Goal: Information Seeking & Learning: Learn about a topic

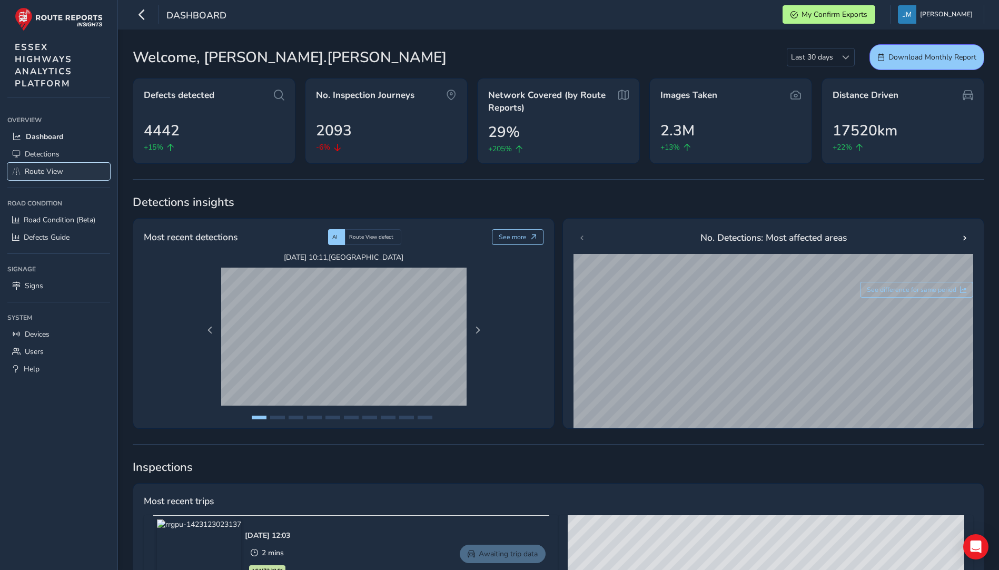
click at [50, 174] on span "Route View" at bounding box center [44, 171] width 38 height 10
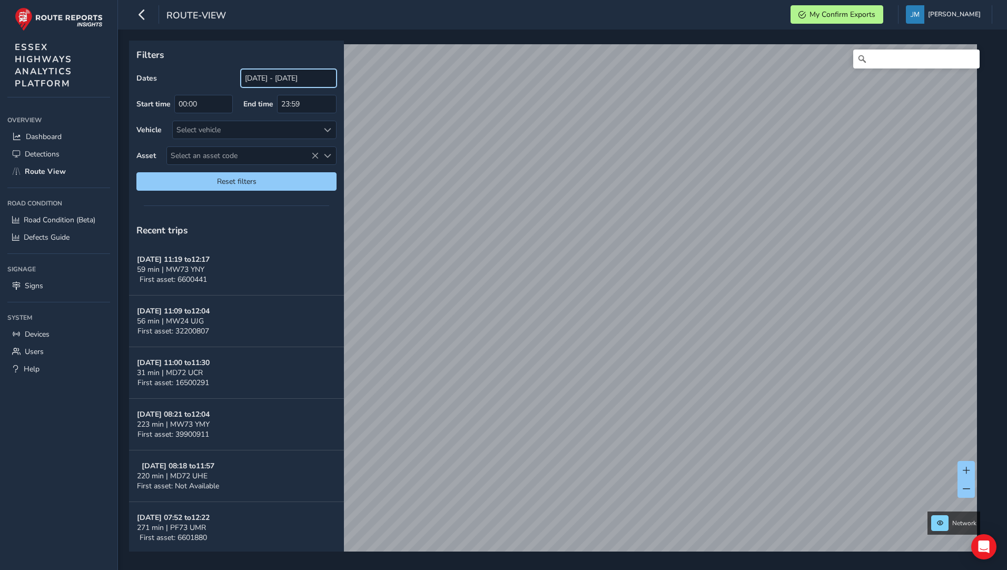
click at [301, 77] on input "[DATE] - [DATE]" at bounding box center [289, 78] width 96 height 18
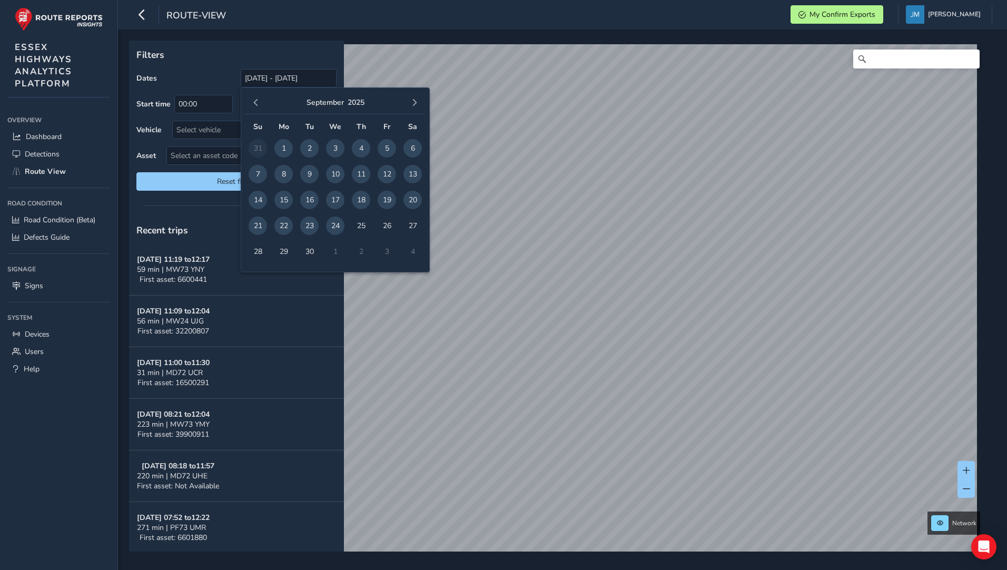
click at [334, 229] on span "24" at bounding box center [335, 225] width 18 height 18
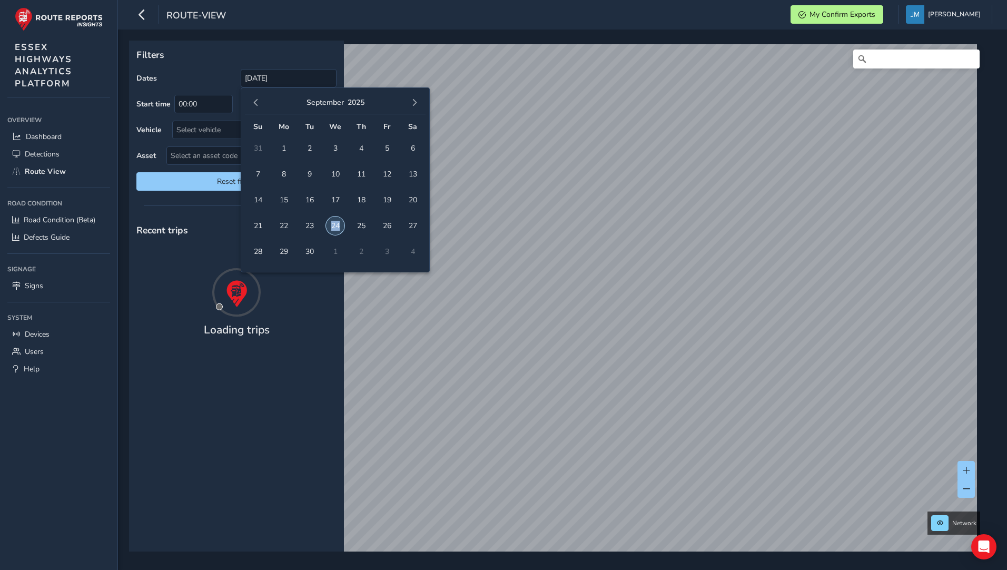
click at [334, 229] on span "24" at bounding box center [335, 225] width 18 height 18
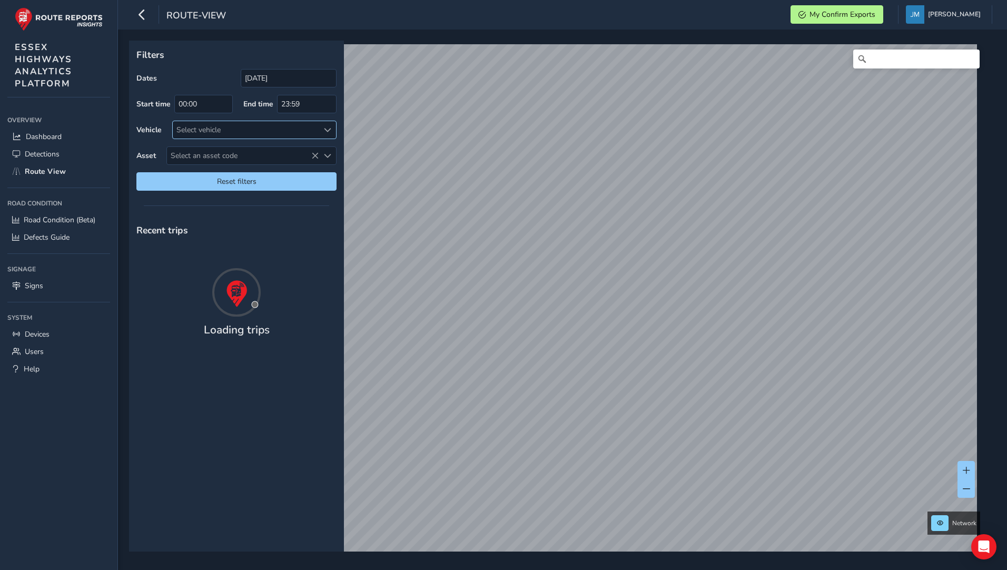
type input "[DATE] - [DATE]"
click at [191, 129] on div "Select vehicle" at bounding box center [246, 129] width 146 height 17
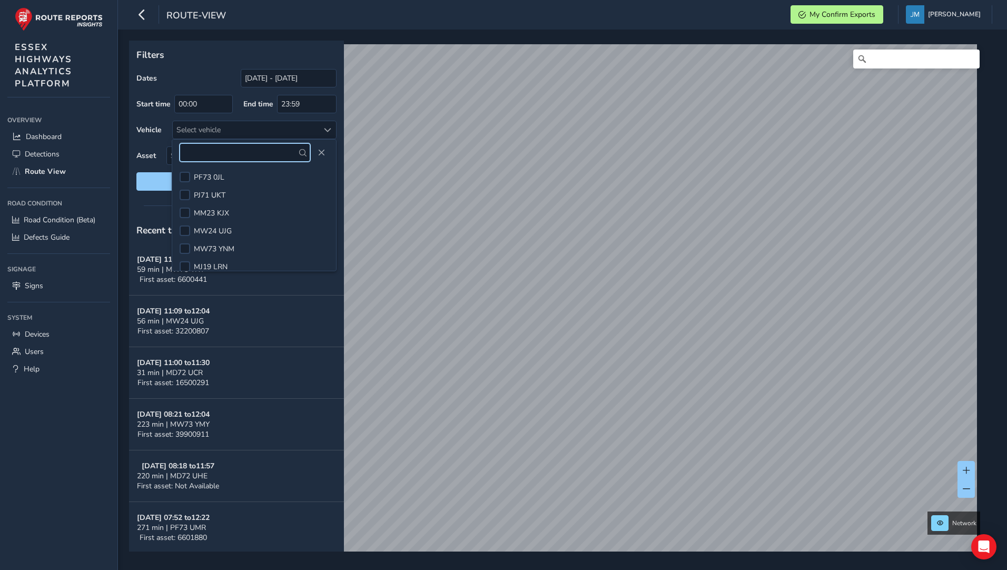
scroll to position [396, 0]
click at [186, 214] on div at bounding box center [185, 211] width 11 height 11
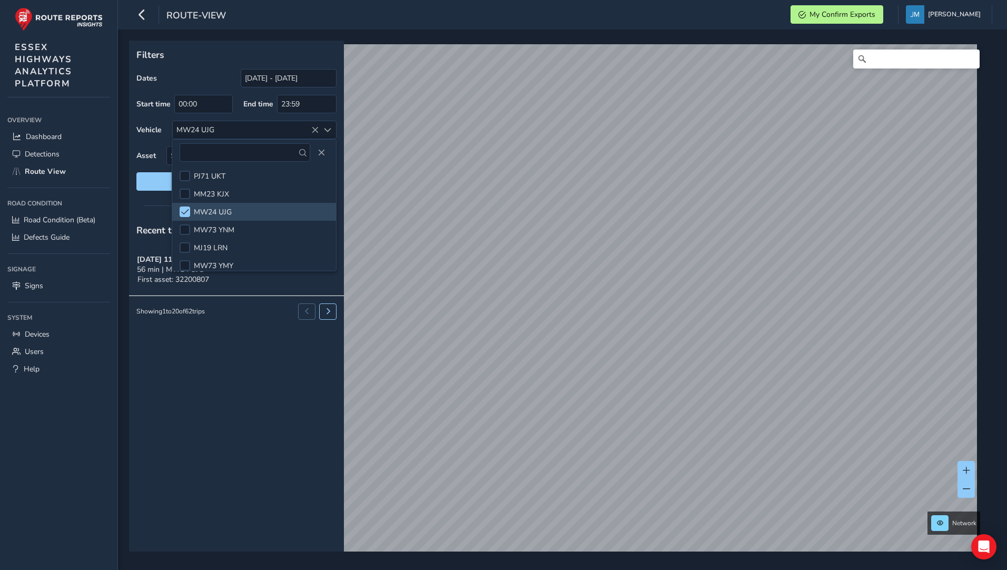
click at [310, 387] on div "Recent trips [DATE] 11:09 to 12:04 56 min | MW24 UJG First asset: 32200807 Show…" at bounding box center [236, 383] width 215 height 335
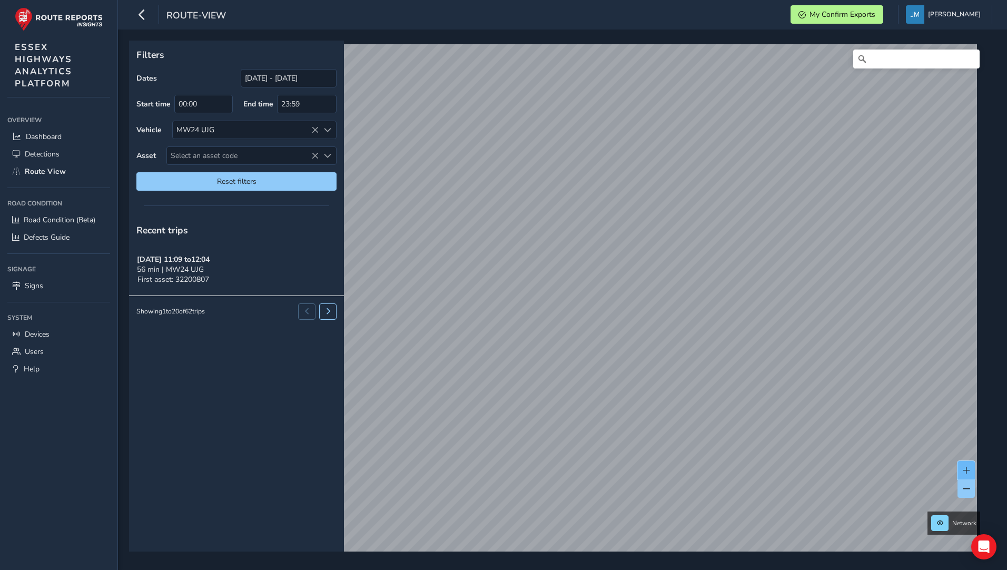
click at [967, 474] on button at bounding box center [965, 470] width 17 height 18
click at [967, 469] on span at bounding box center [966, 470] width 7 height 7
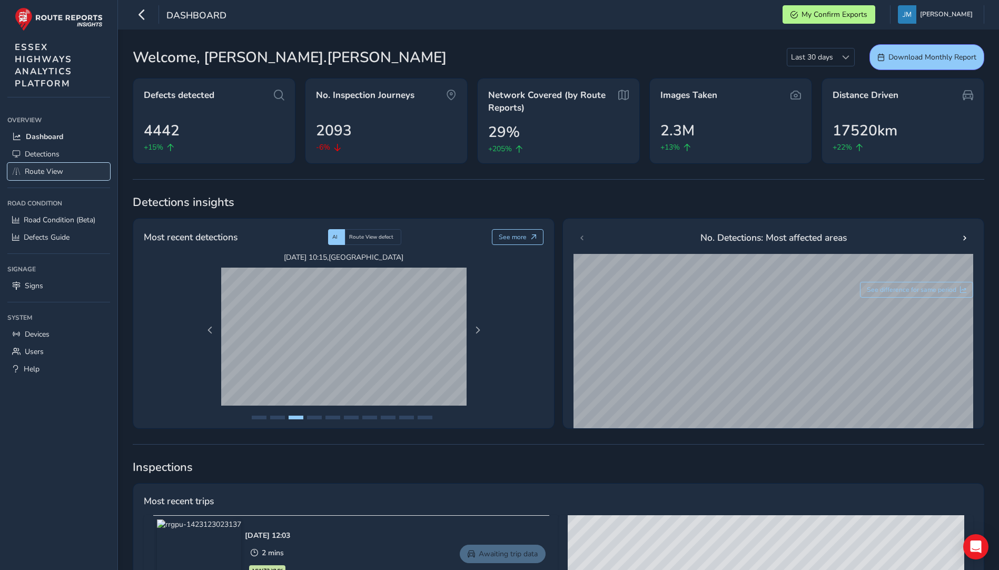
click at [56, 172] on span "Route View" at bounding box center [44, 171] width 38 height 10
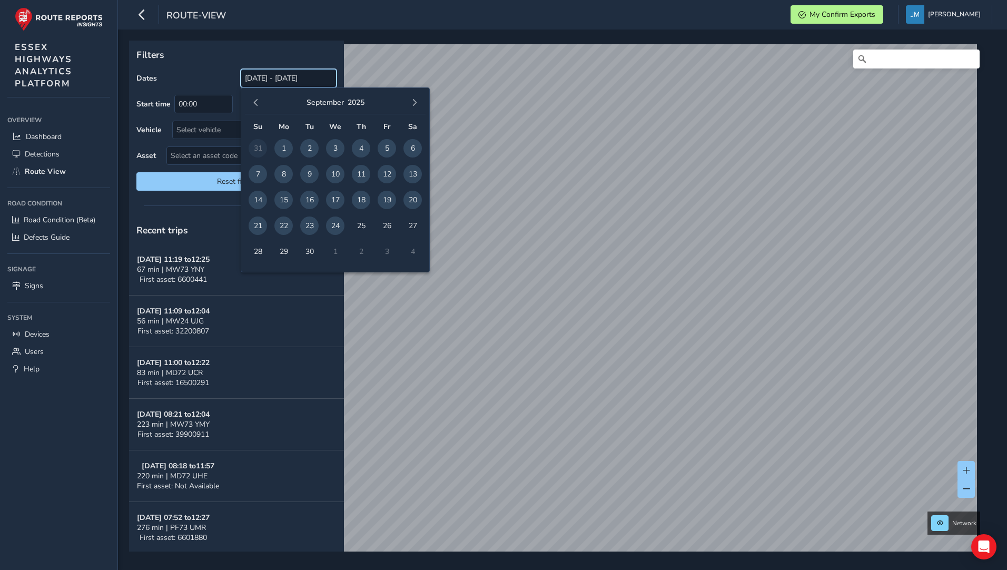
click at [298, 76] on input "[DATE] - [DATE]" at bounding box center [289, 78] width 96 height 18
click at [337, 227] on span "24" at bounding box center [335, 225] width 18 height 18
click at [197, 129] on div "Select vehicle" at bounding box center [246, 129] width 146 height 17
type input "[DATE] - [DATE]"
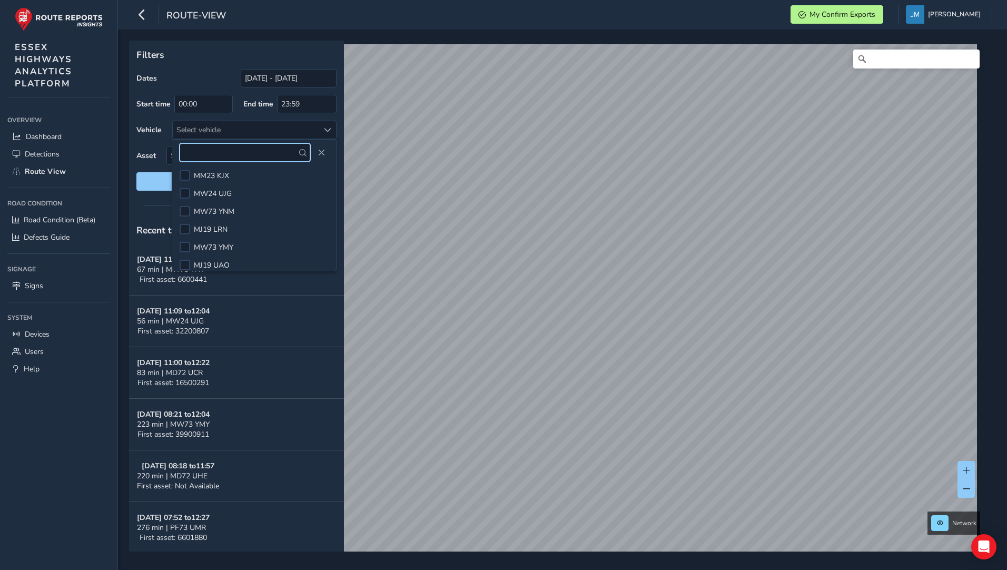
scroll to position [421, 0]
click at [184, 186] on div at bounding box center [185, 186] width 11 height 11
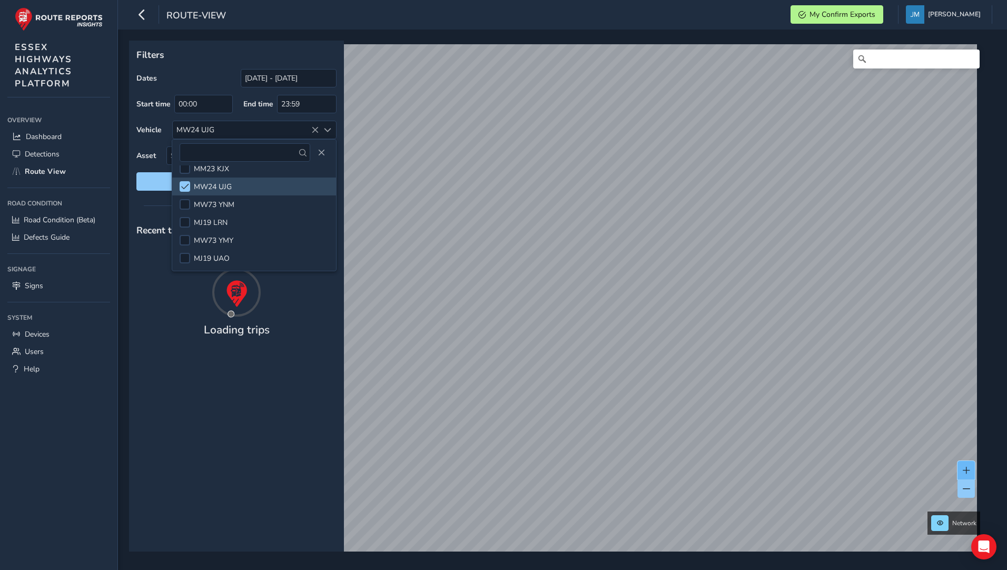
click at [970, 470] on span at bounding box center [966, 470] width 7 height 7
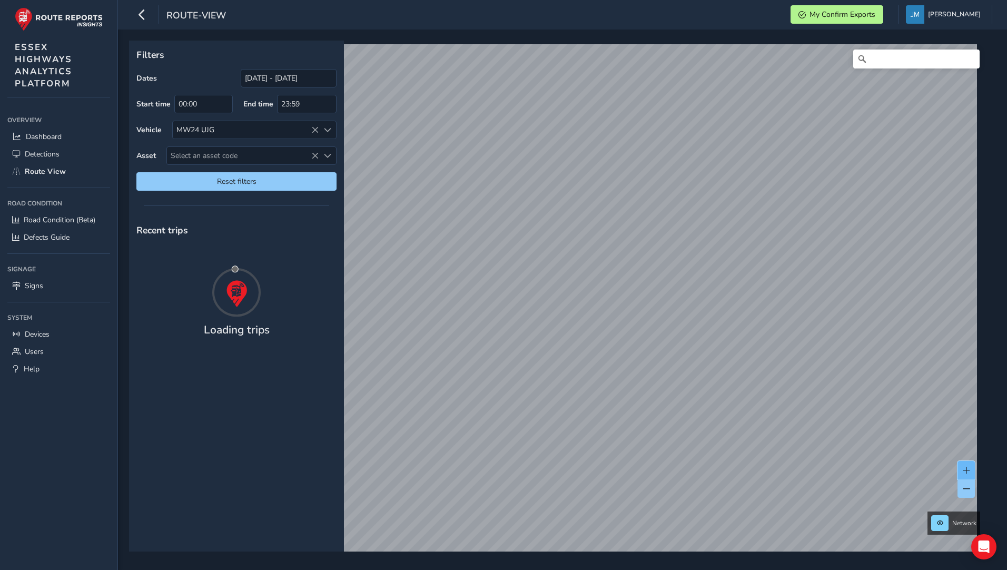
click at [970, 468] on span at bounding box center [966, 470] width 7 height 7
click at [971, 471] on button at bounding box center [965, 470] width 17 height 18
click at [969, 468] on span at bounding box center [966, 470] width 7 height 7
click at [969, 470] on span at bounding box center [966, 470] width 7 height 7
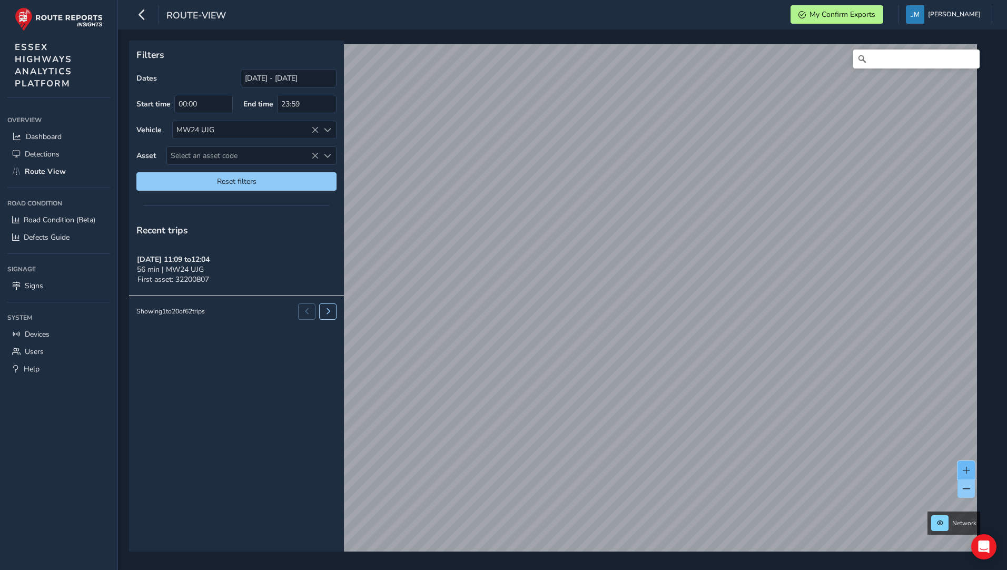
click at [970, 470] on span at bounding box center [966, 470] width 7 height 7
click at [971, 470] on button at bounding box center [965, 470] width 17 height 18
click at [963, 491] on span at bounding box center [966, 488] width 7 height 7
click at [972, 471] on button at bounding box center [965, 470] width 17 height 18
click at [967, 470] on span at bounding box center [966, 470] width 7 height 7
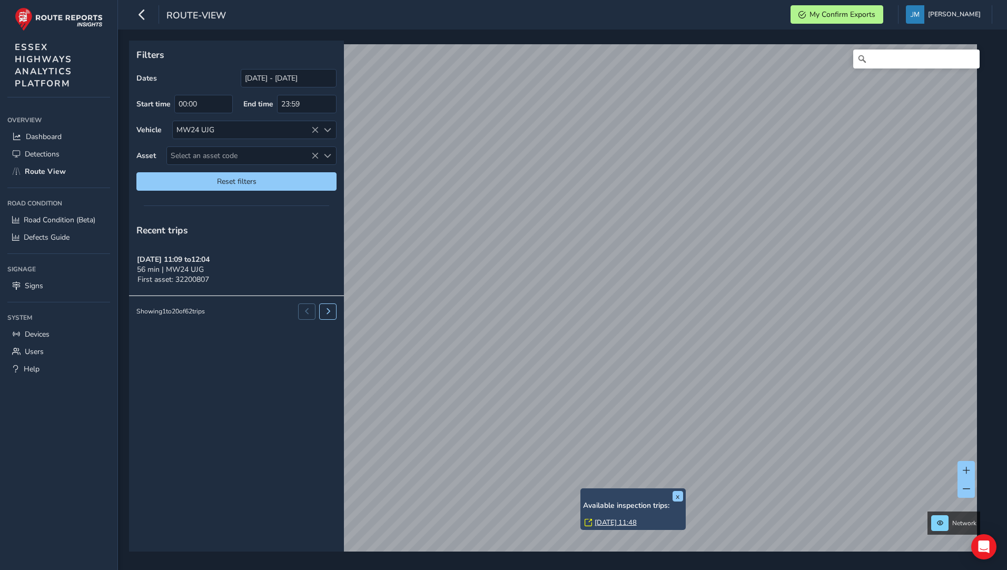
click at [604, 519] on link "Wed, 24 Sep, 11:48" at bounding box center [616, 522] width 42 height 9
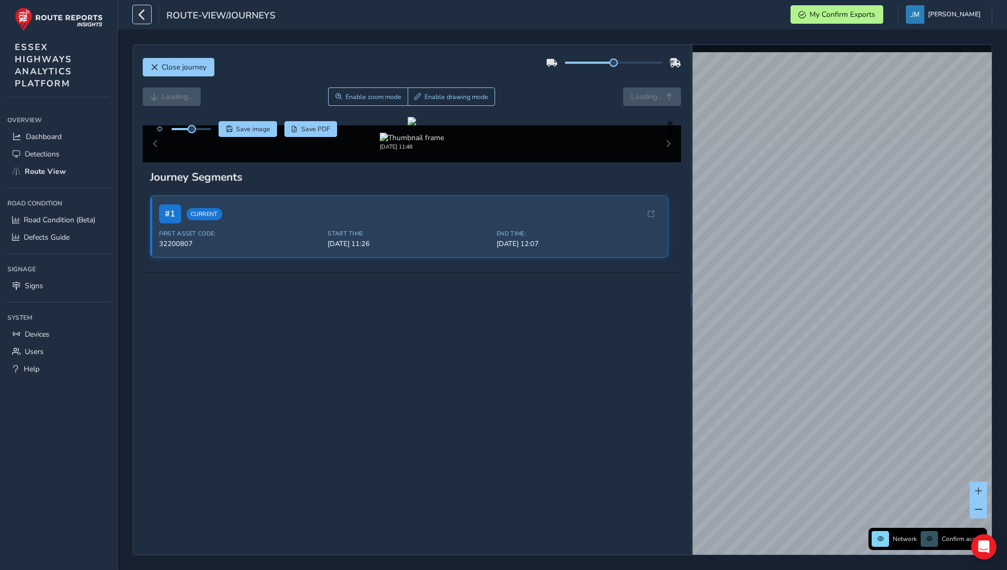
click at [150, 12] on button "button" at bounding box center [142, 14] width 18 height 18
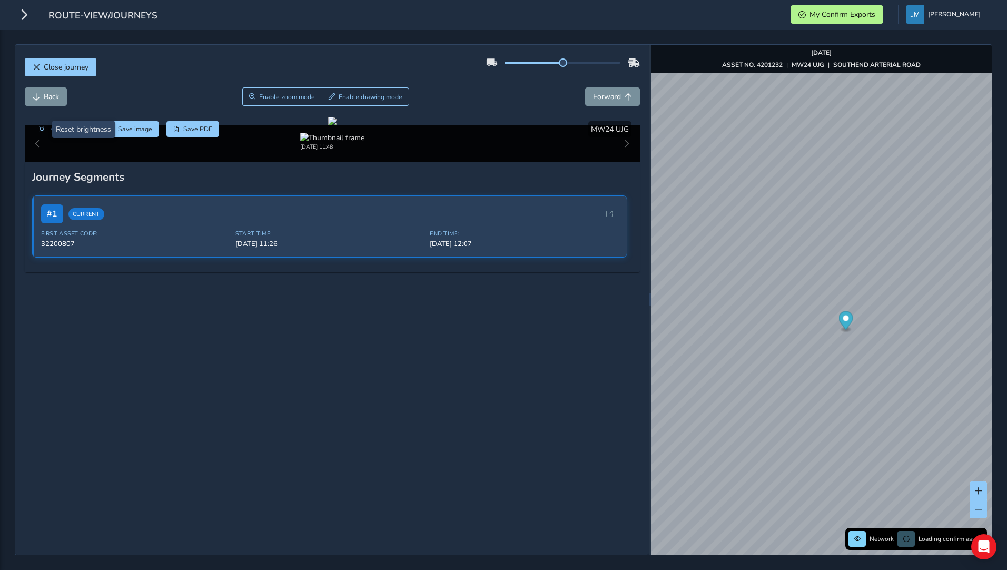
click at [68, 130] on span at bounding box center [64, 129] width 20 height 2
click at [328, 125] on div at bounding box center [332, 121] width 8 height 8
click at [156, 85] on div "Close journey" at bounding box center [332, 71] width 615 height 34
drag, startPoint x: 146, startPoint y: 180, endPoint x: 265, endPoint y: 197, distance: 120.3
click at [328, 125] on div at bounding box center [332, 121] width 8 height 8
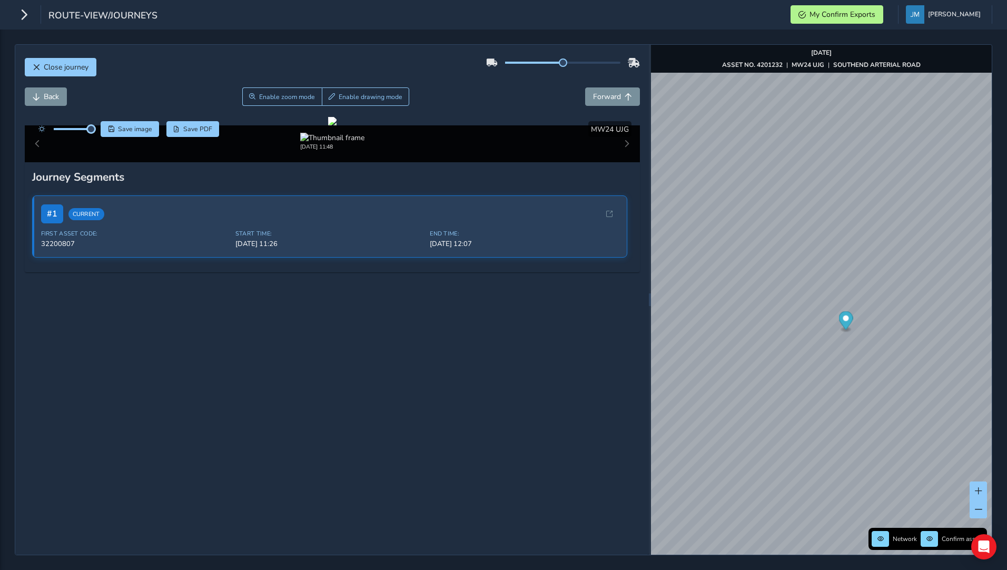
drag, startPoint x: 70, startPoint y: 130, endPoint x: 91, endPoint y: 134, distance: 21.5
click at [91, 134] on div at bounding box center [63, 129] width 61 height 16
click at [601, 96] on span "Forward" at bounding box center [607, 97] width 28 height 10
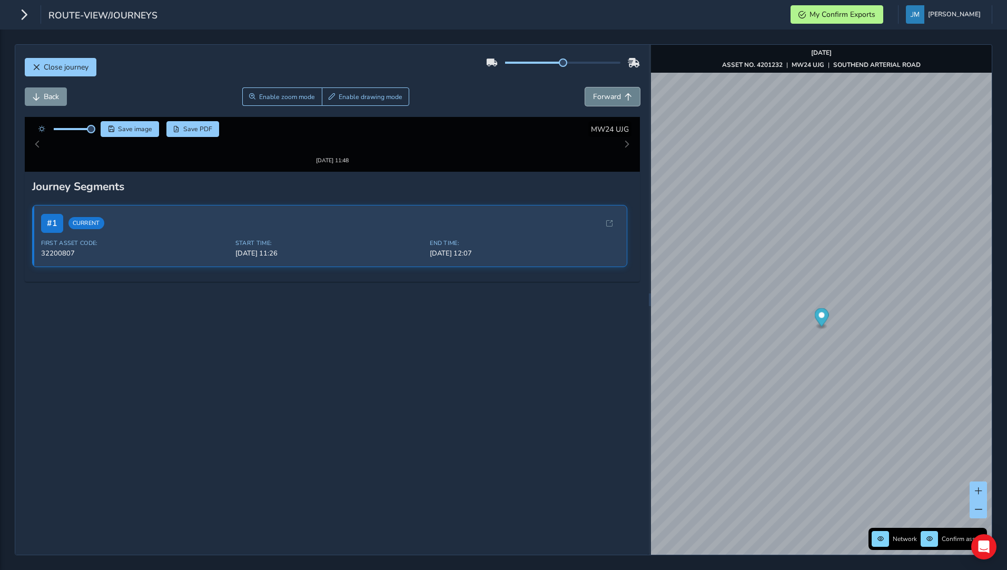
click at [601, 96] on span "Forward" at bounding box center [607, 97] width 28 height 10
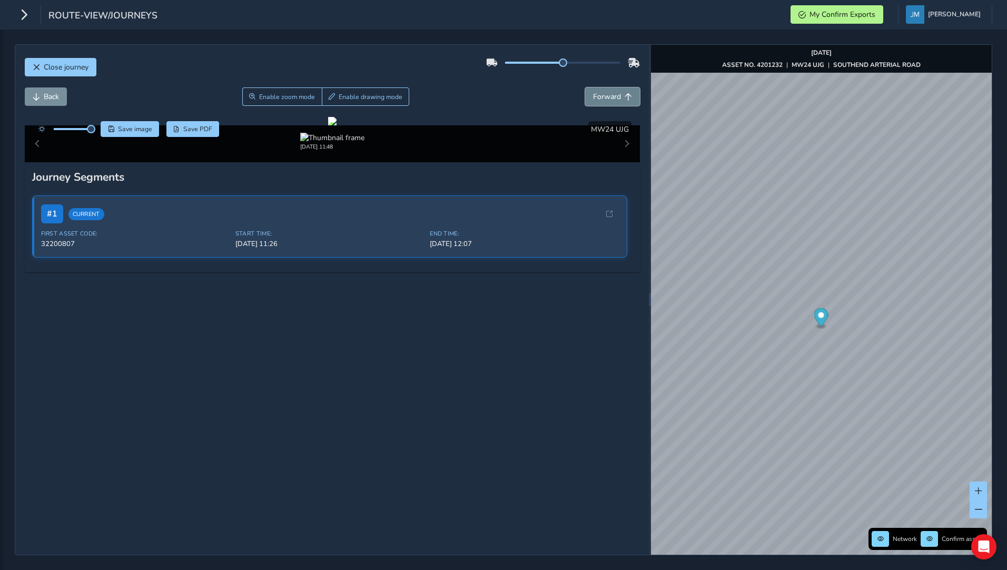
click at [601, 96] on span "Forward" at bounding box center [607, 97] width 28 height 10
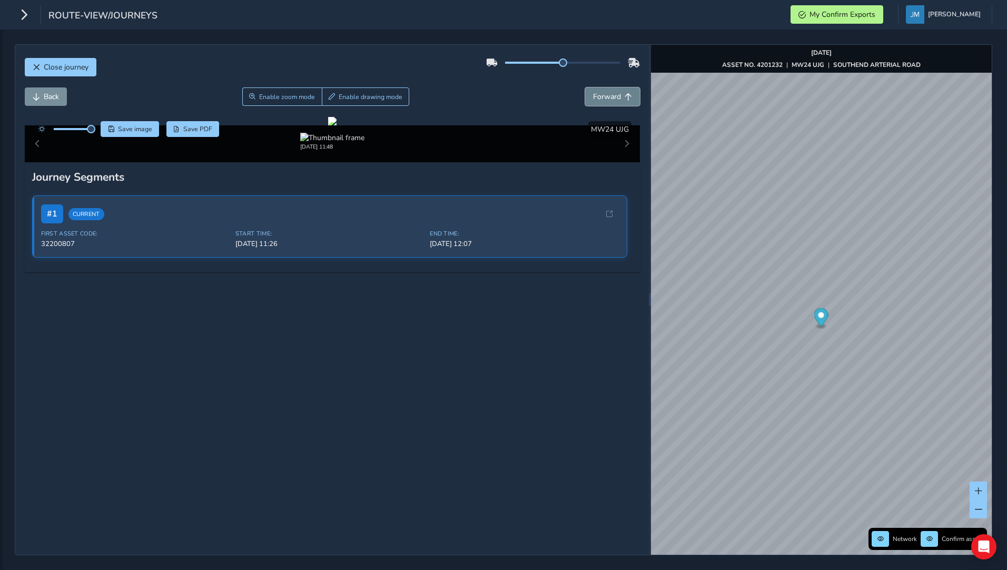
click at [601, 96] on span "Forward" at bounding box center [607, 97] width 28 height 10
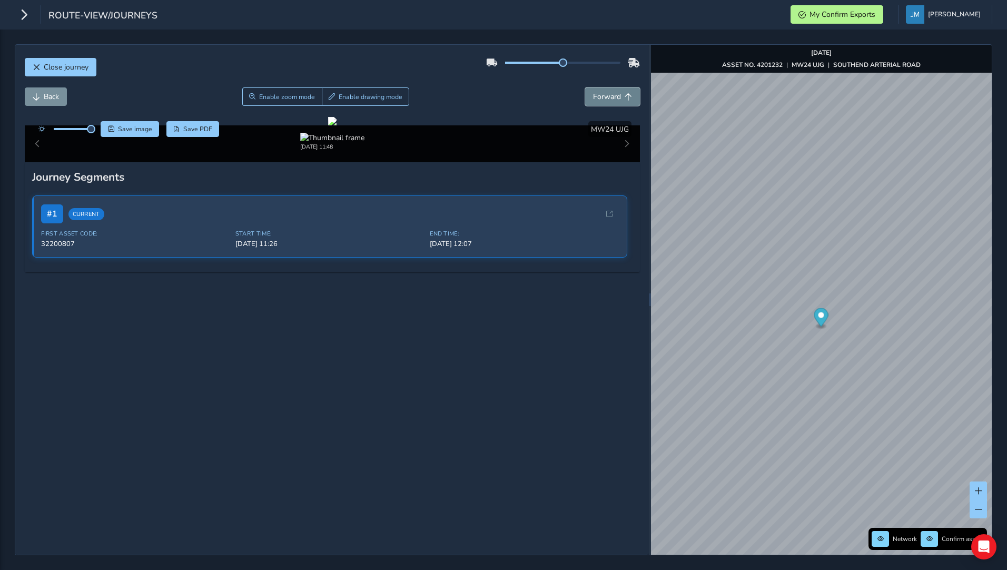
click at [601, 96] on span "Forward" at bounding box center [607, 97] width 28 height 10
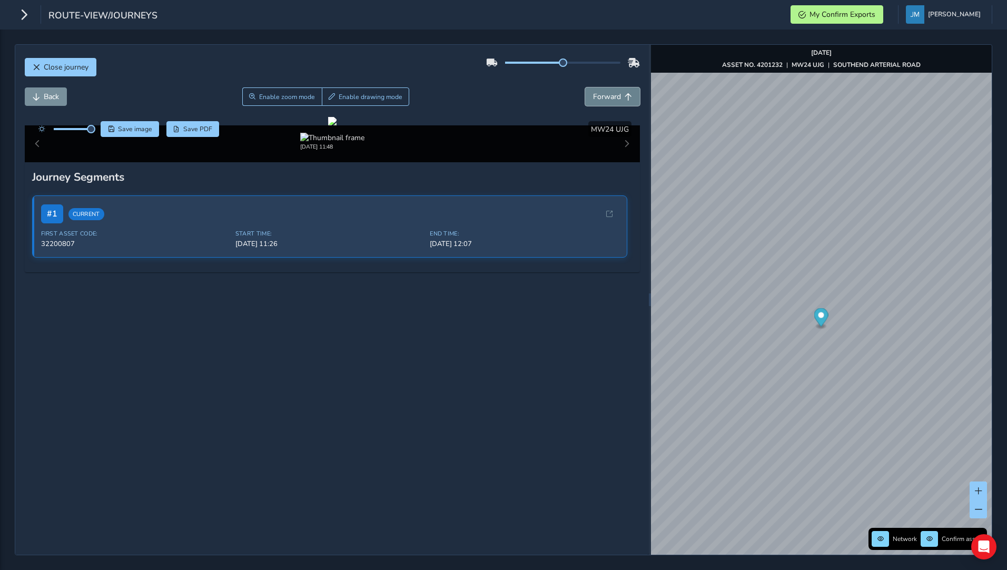
click at [596, 95] on span "Forward" at bounding box center [607, 97] width 28 height 10
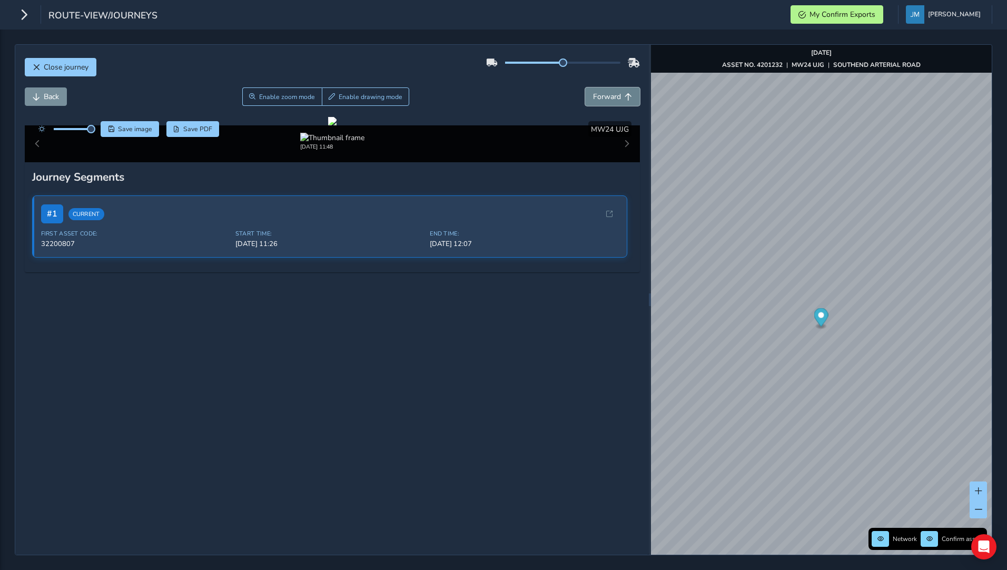
click at [596, 95] on span "Forward" at bounding box center [607, 97] width 28 height 10
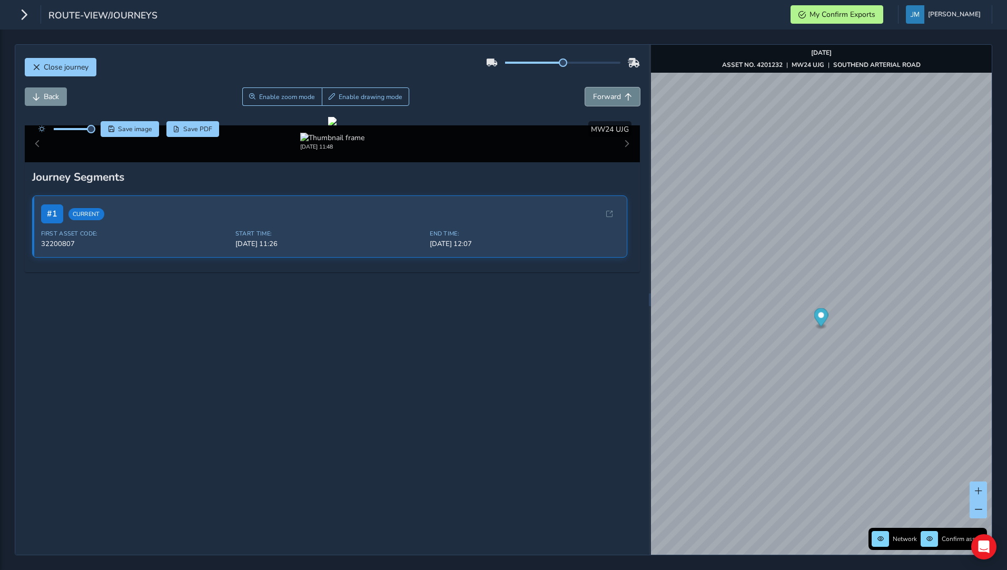
click at [596, 95] on span "Forward" at bounding box center [607, 97] width 28 height 10
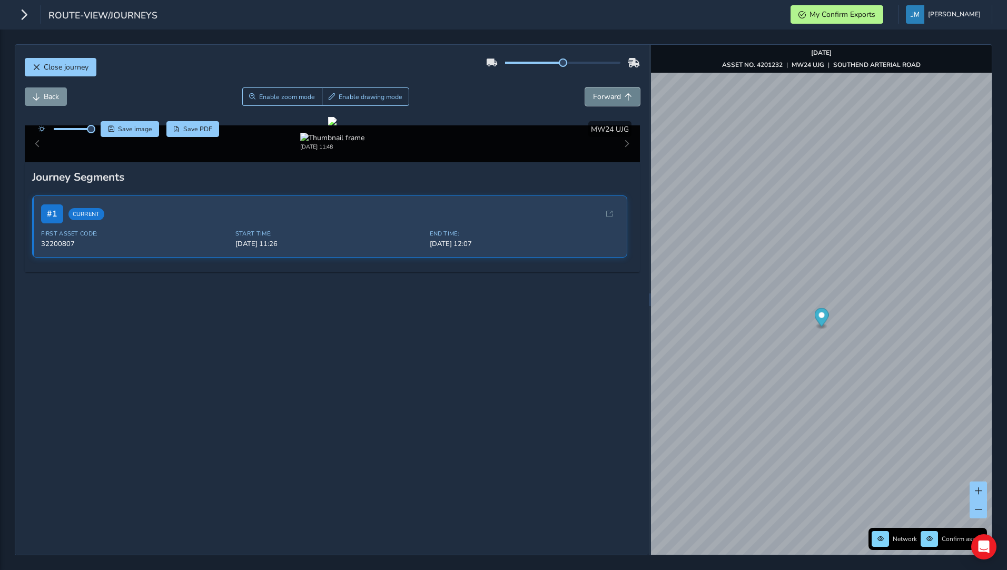
click at [596, 95] on span "Forward" at bounding box center [607, 97] width 28 height 10
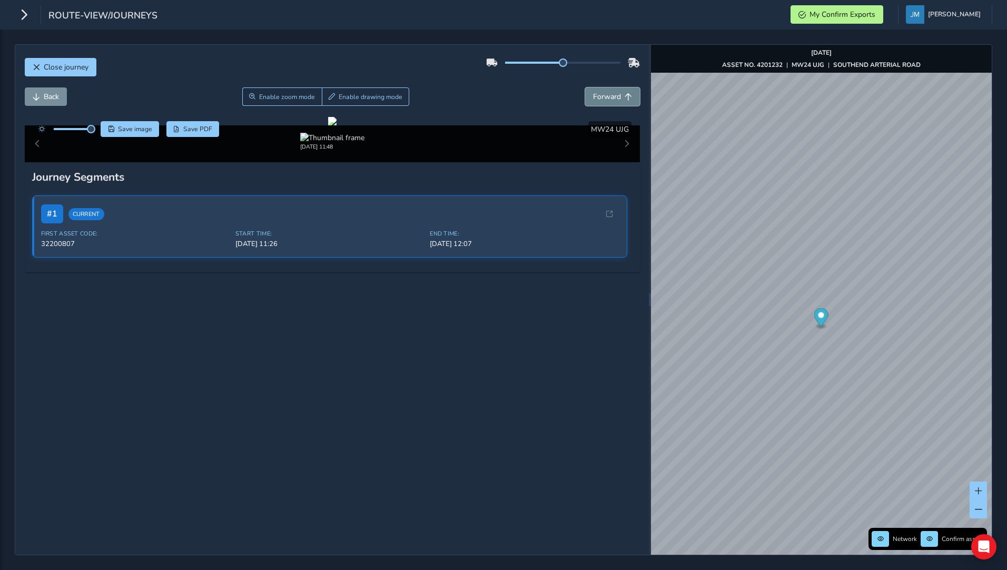
click at [596, 95] on span "Forward" at bounding box center [607, 97] width 28 height 10
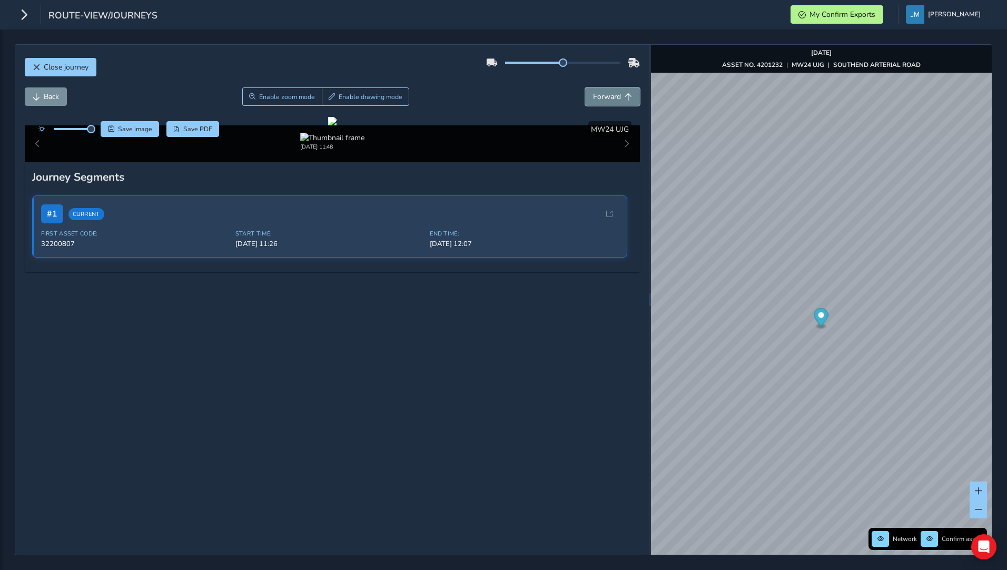
click at [596, 95] on span "Forward" at bounding box center [607, 97] width 28 height 10
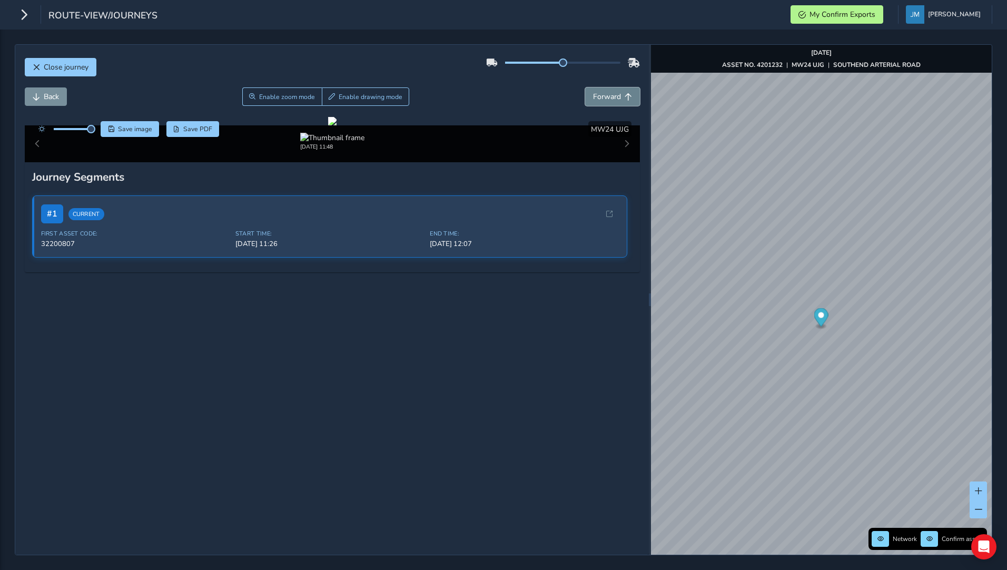
click at [600, 94] on span "Forward" at bounding box center [607, 97] width 28 height 10
click at [37, 91] on button "Back" at bounding box center [46, 96] width 42 height 18
click at [42, 94] on button "Back" at bounding box center [46, 96] width 42 height 18
click at [61, 97] on button "Back" at bounding box center [46, 96] width 42 height 18
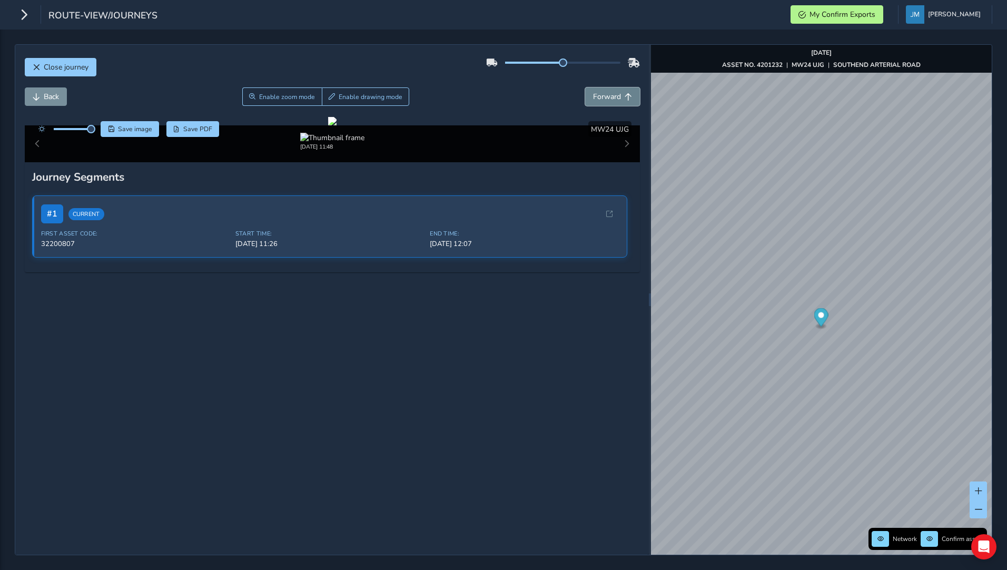
click at [612, 98] on span "Forward" at bounding box center [607, 97] width 28 height 10
click at [50, 94] on span "Back" at bounding box center [51, 97] width 15 height 10
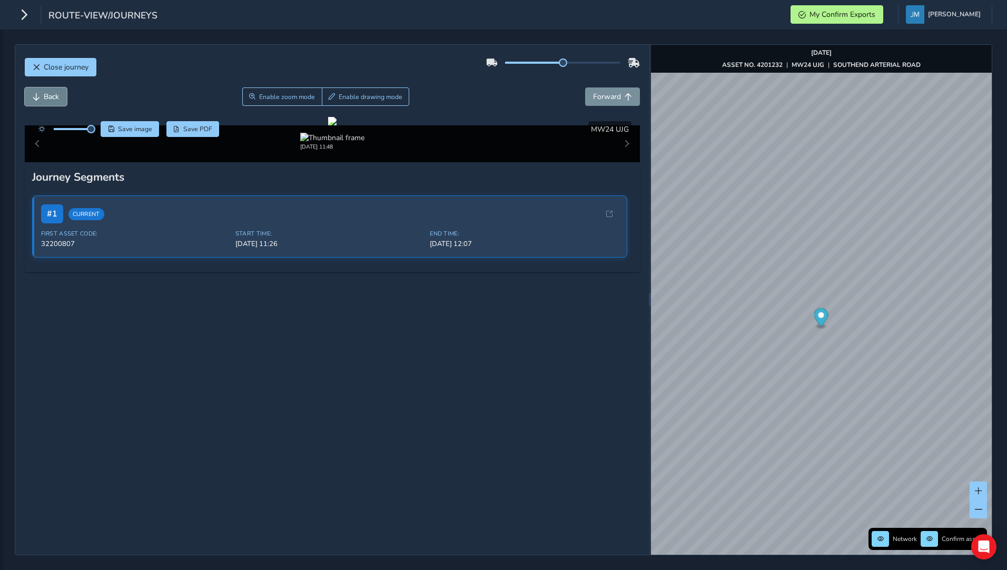
click at [50, 94] on span "Back" at bounding box center [51, 97] width 15 height 10
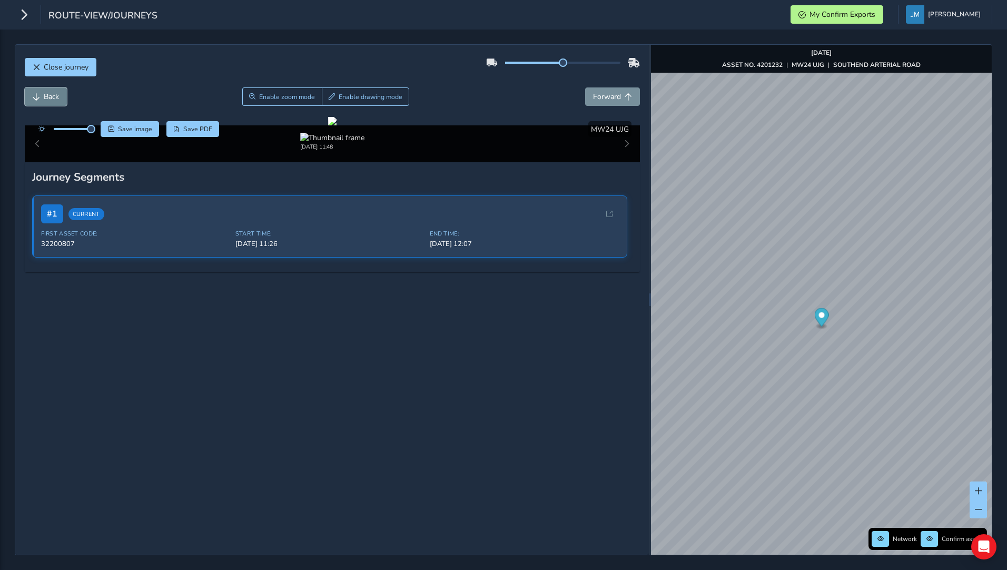
click at [50, 94] on span "Back" at bounding box center [51, 97] width 15 height 10
click at [51, 93] on span "Back" at bounding box center [51, 97] width 15 height 10
click at [596, 97] on span "Forward" at bounding box center [607, 97] width 28 height 10
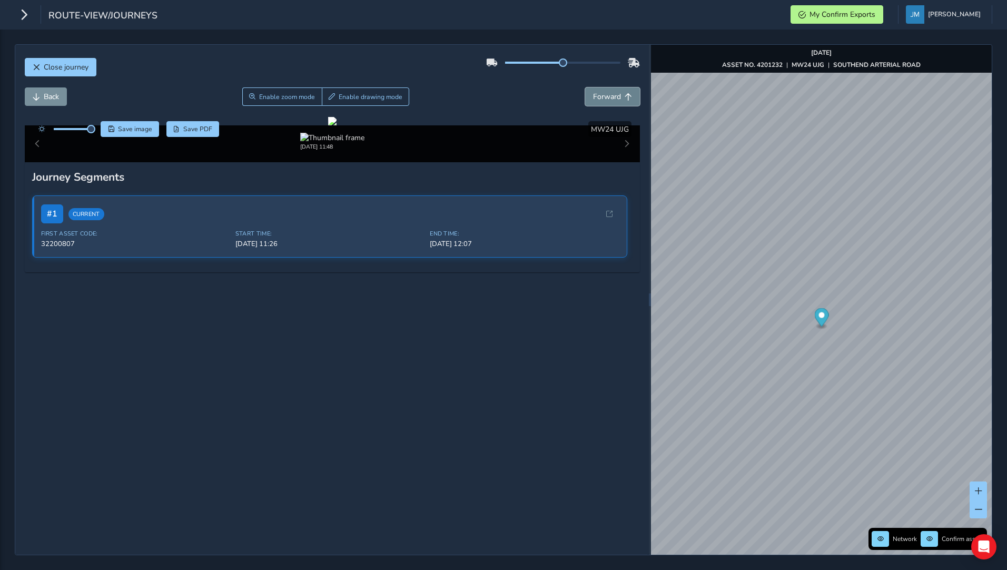
click at [596, 97] on span "Forward" at bounding box center [607, 97] width 28 height 10
click at [613, 95] on button "Forward" at bounding box center [612, 96] width 55 height 18
